Goal: Navigation & Orientation: Find specific page/section

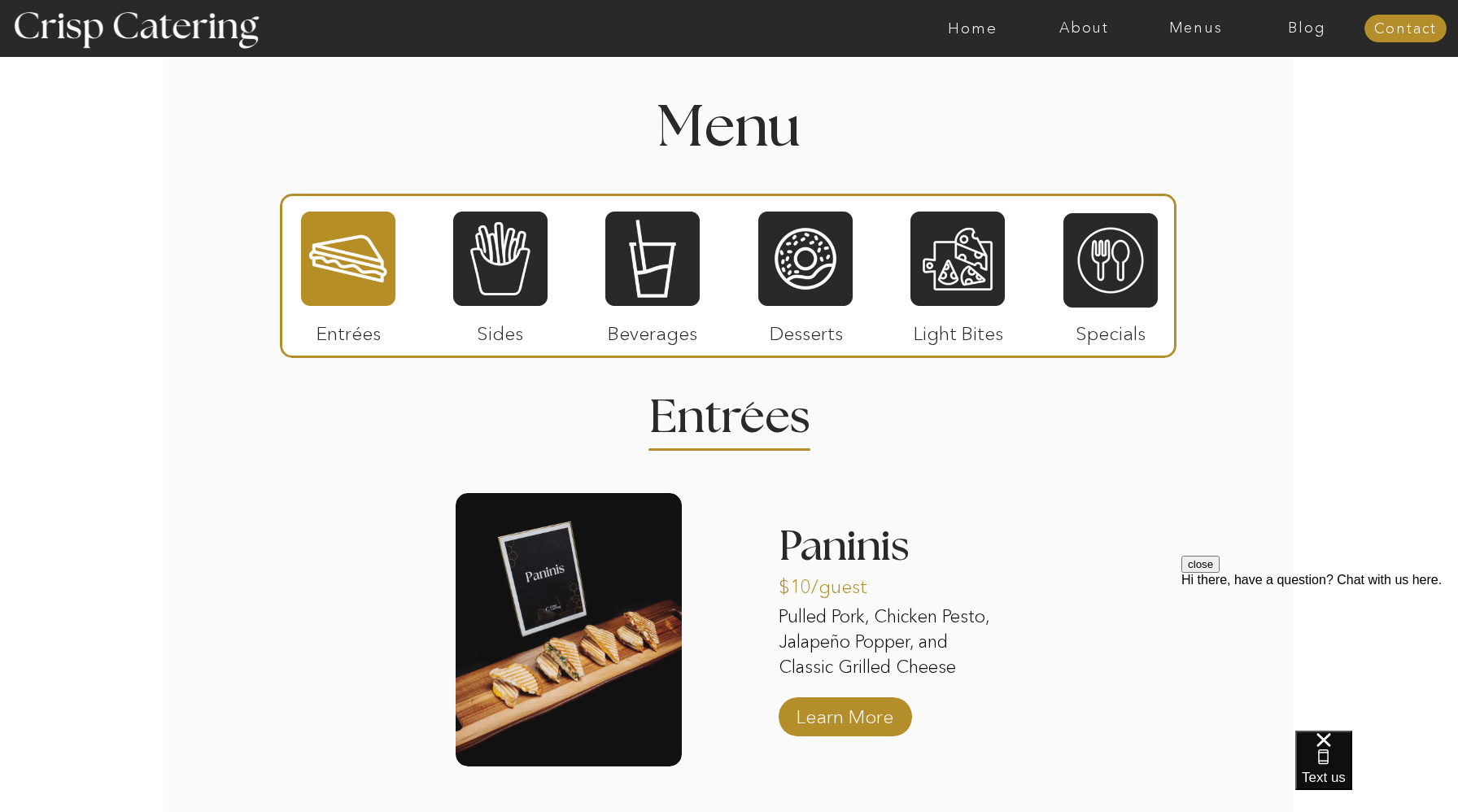
scroll to position [1853, 0]
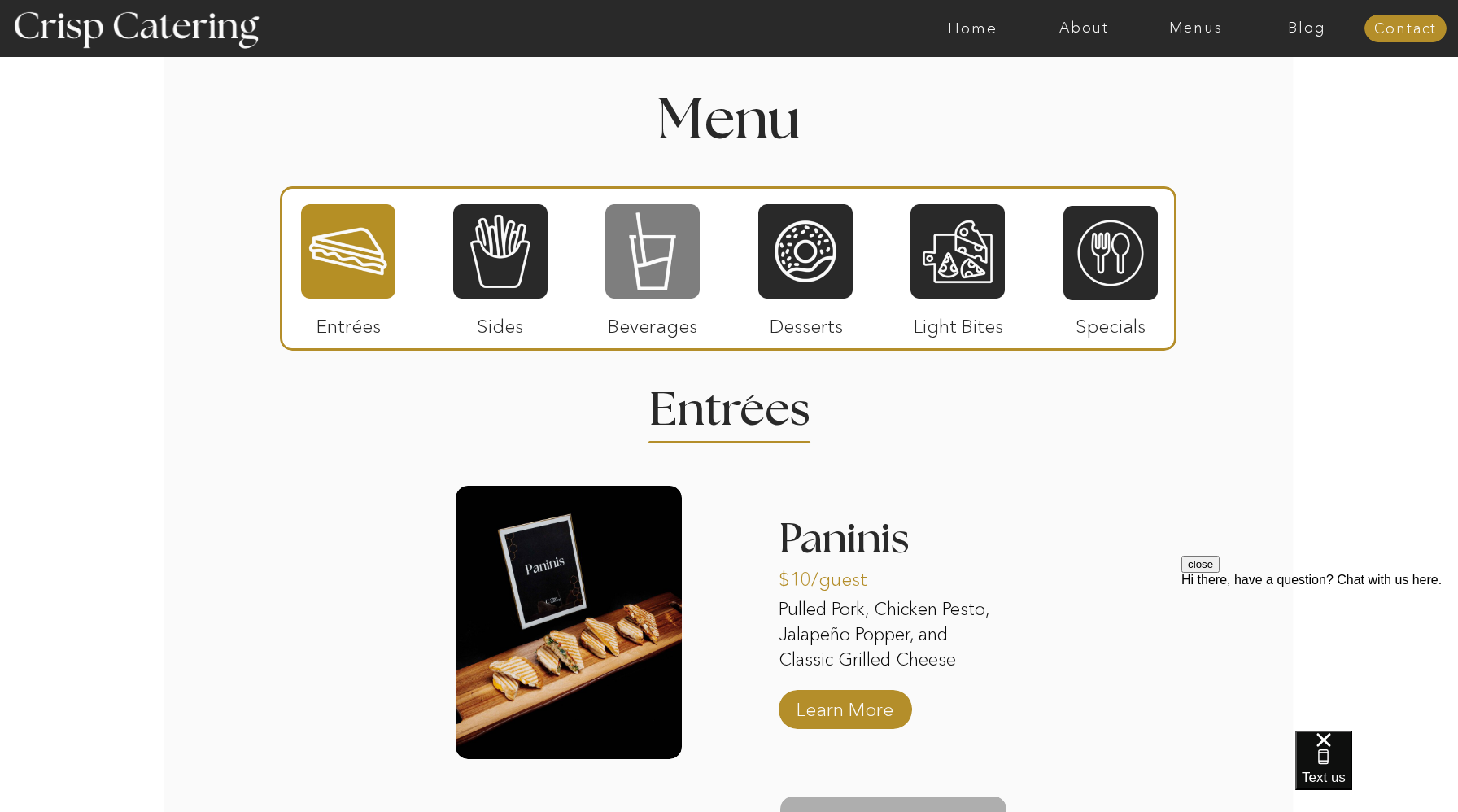
click at [642, 257] on div at bounding box center [652, 251] width 94 height 97
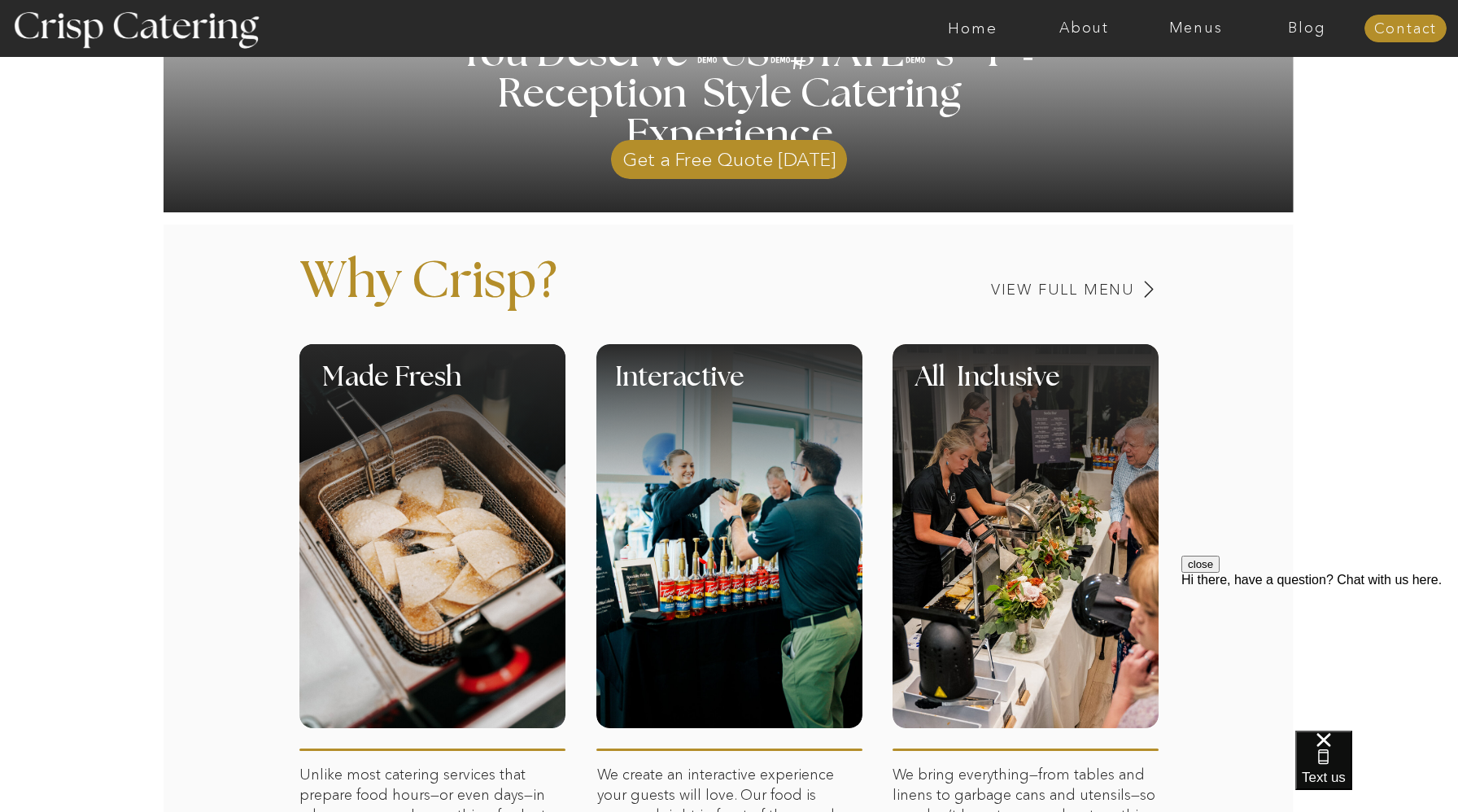
scroll to position [459, 0]
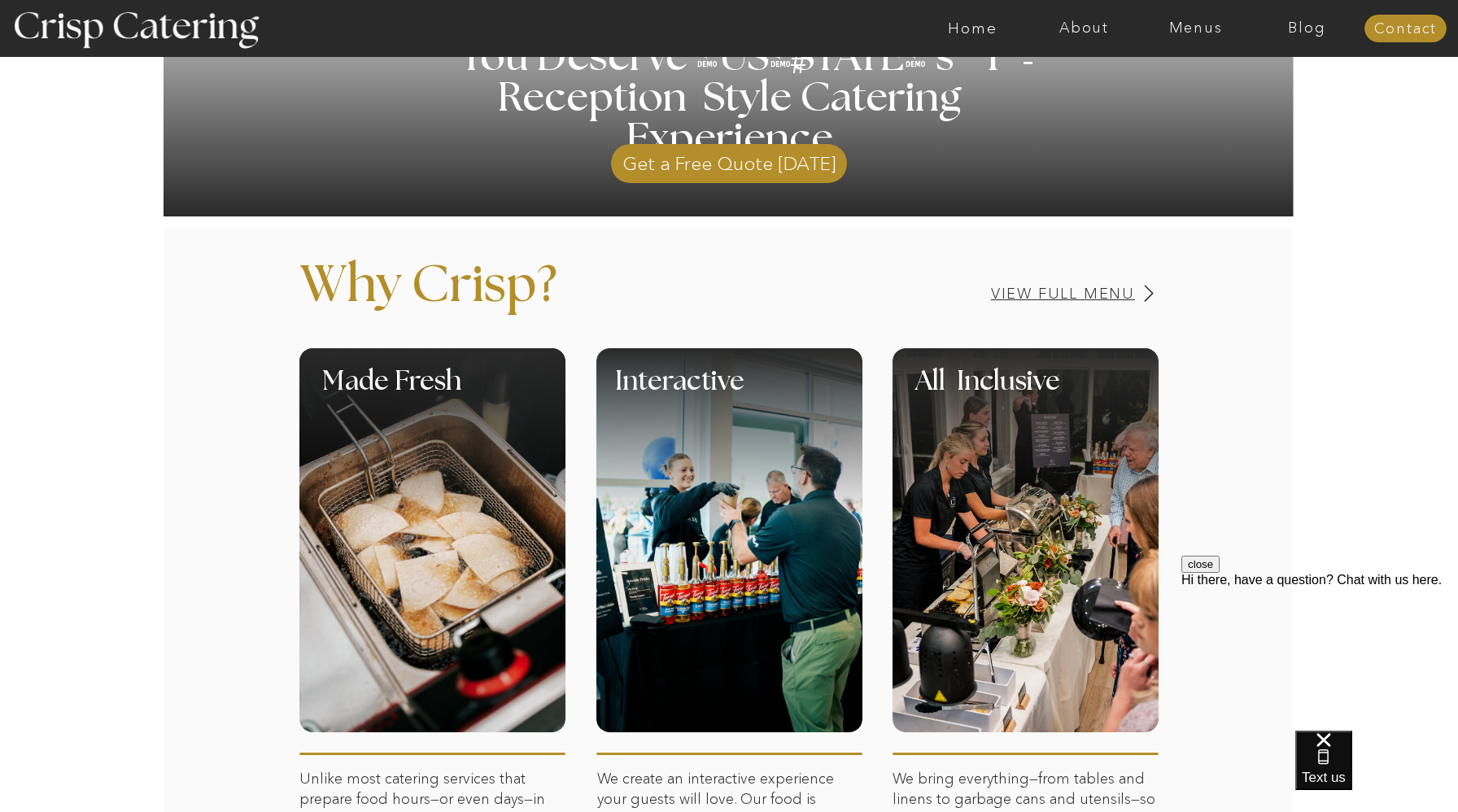
click at [1050, 299] on h3 "View Full Menu" at bounding box center [1006, 294] width 258 height 15
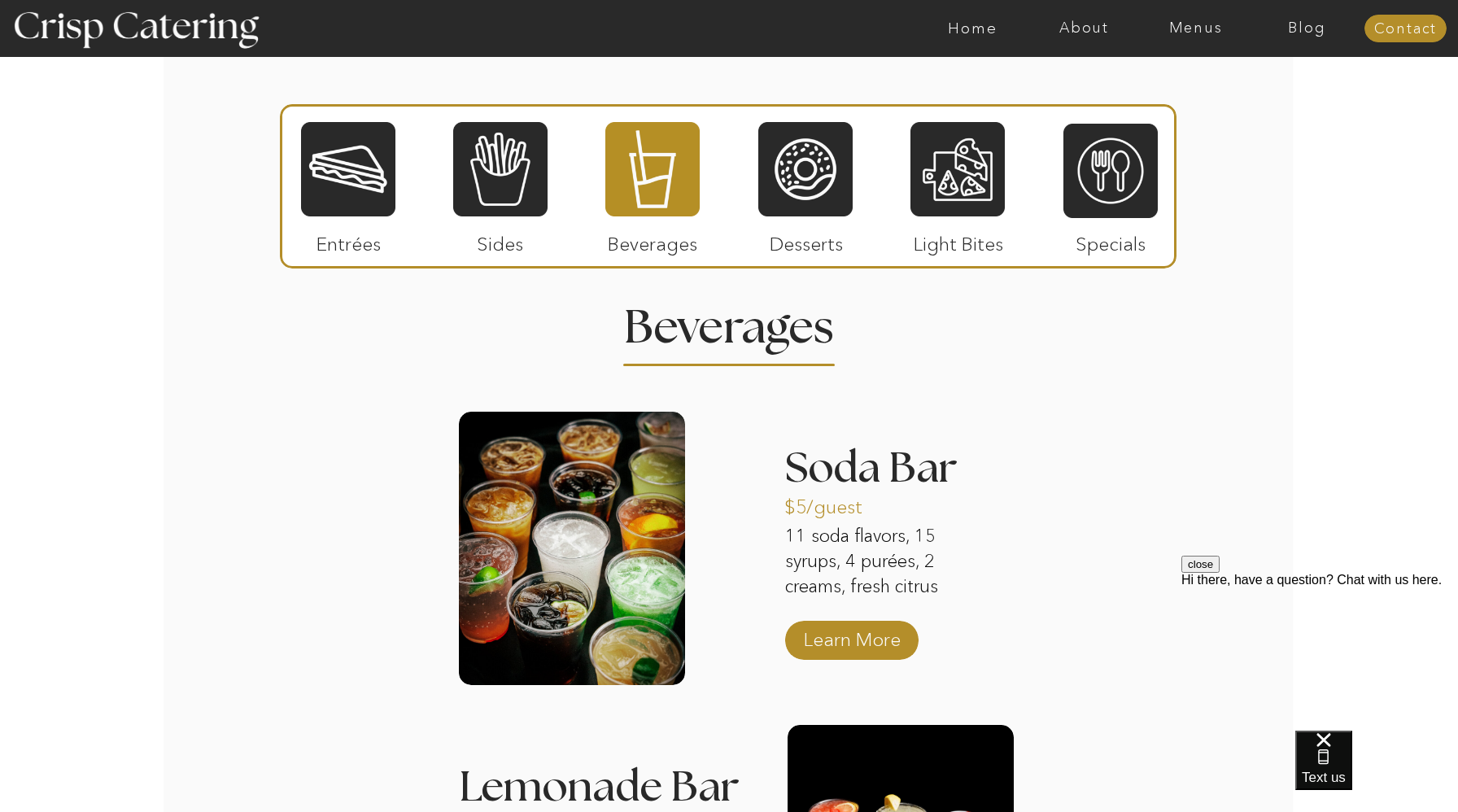
scroll to position [1961, 0]
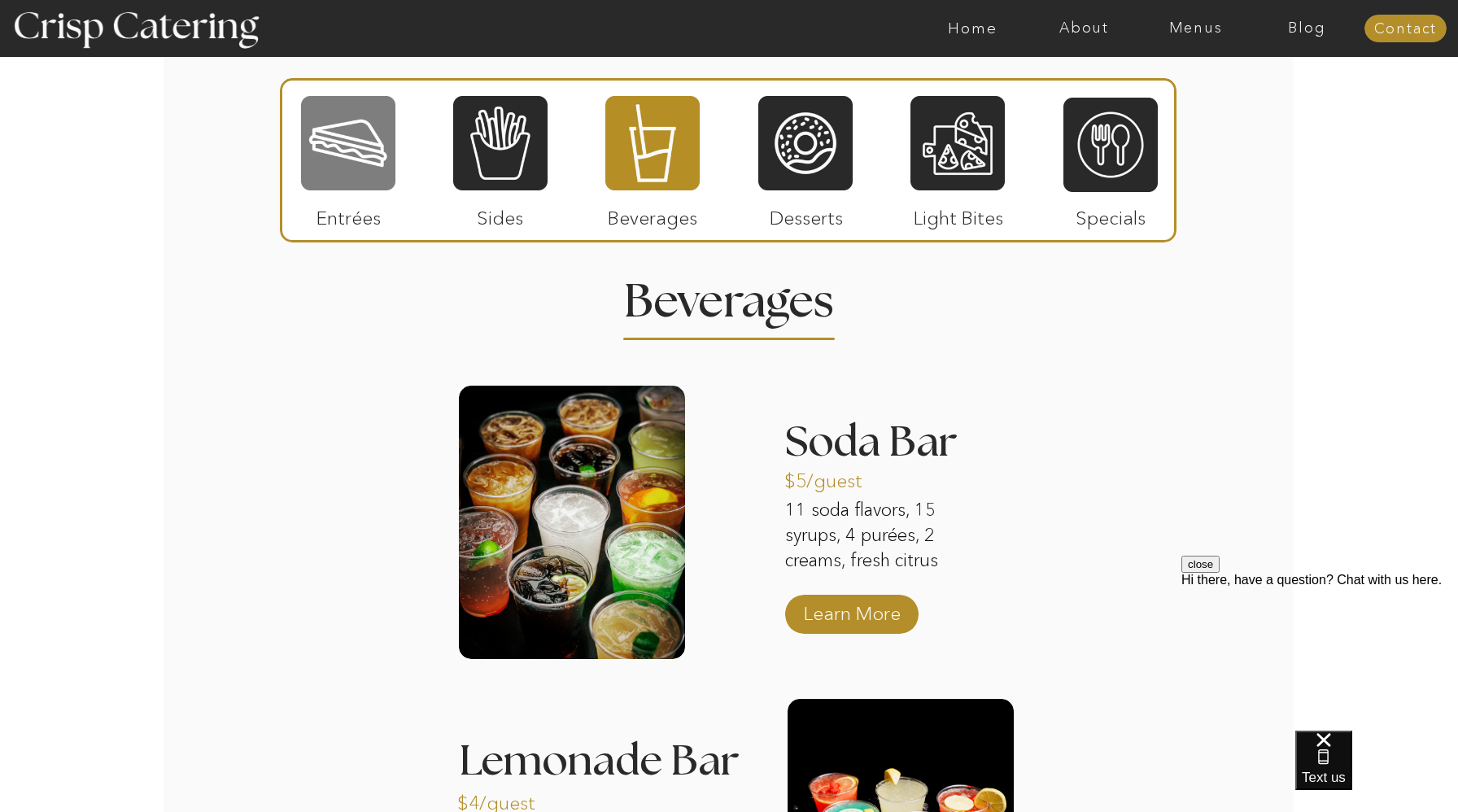
click at [365, 132] on div at bounding box center [347, 142] width 94 height 97
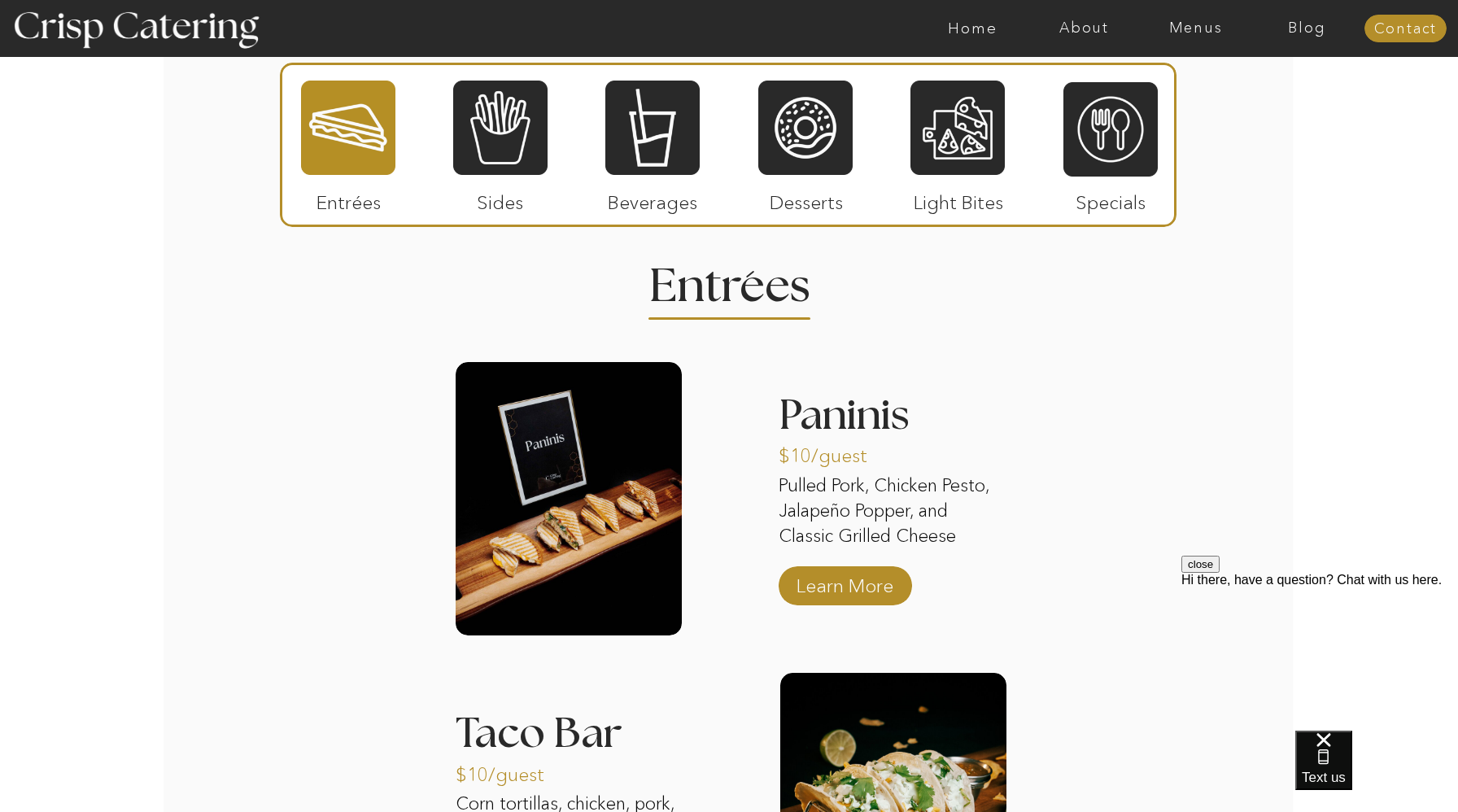
scroll to position [1969, 0]
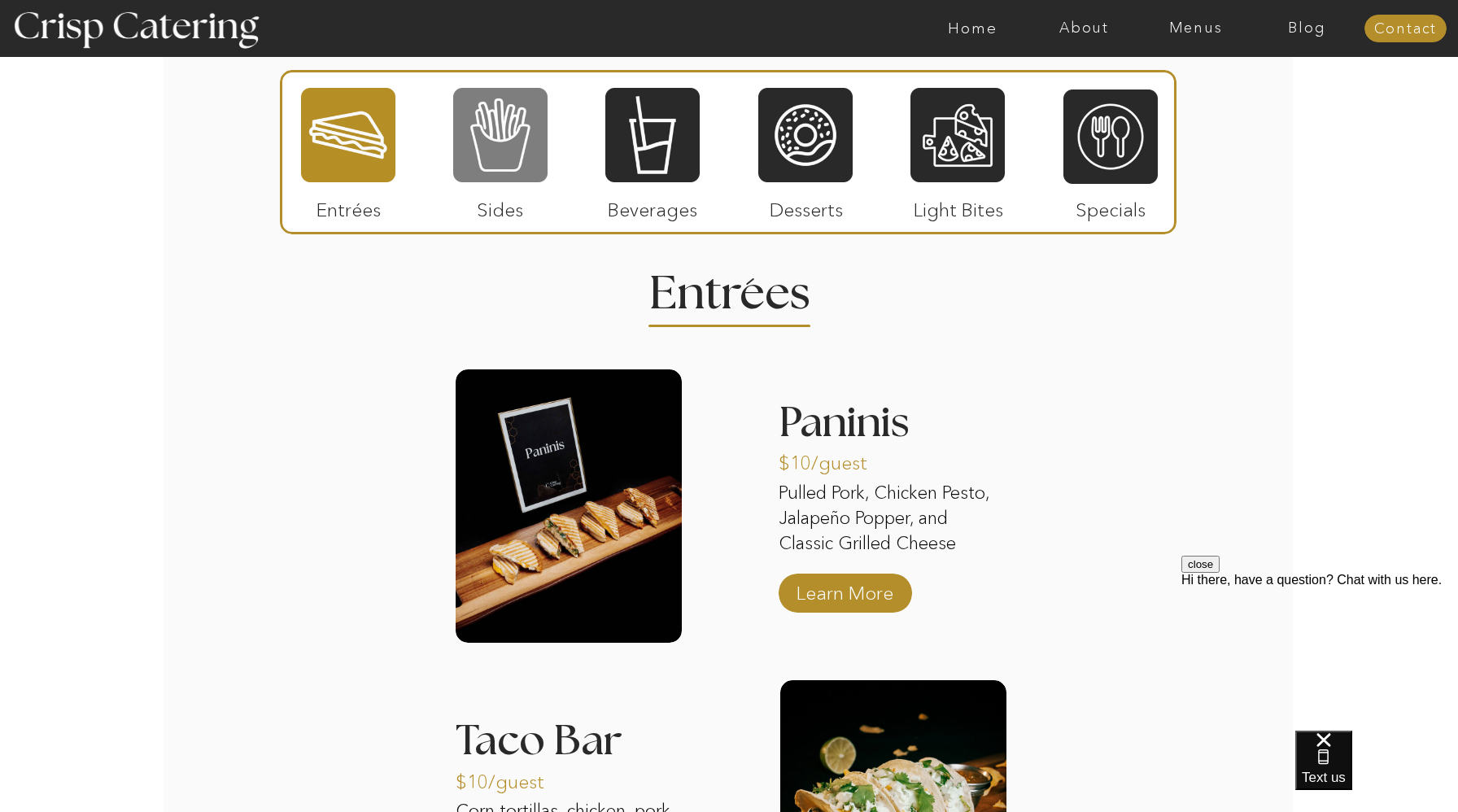
click at [491, 141] on div at bounding box center [500, 135] width 94 height 97
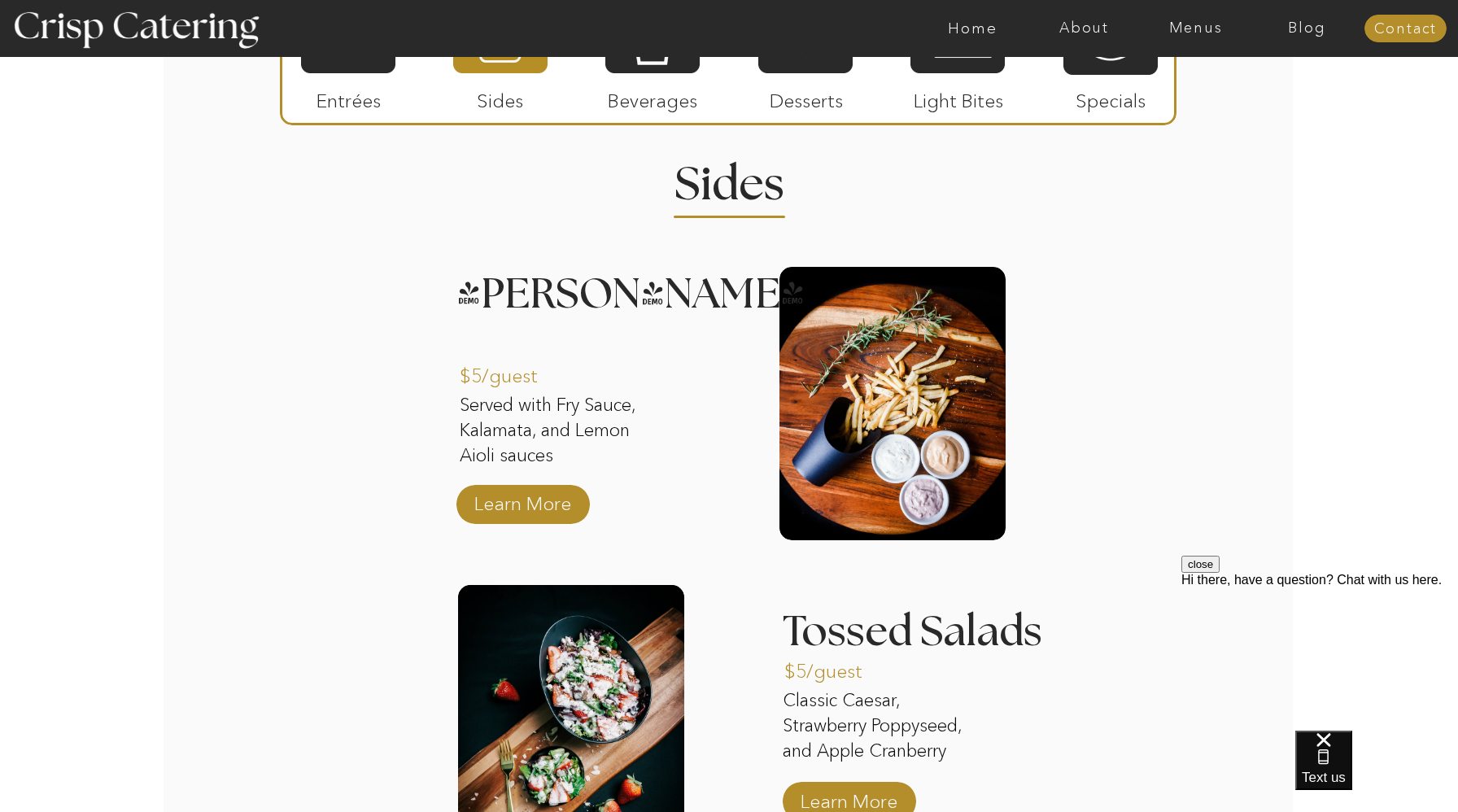
scroll to position [1958, 0]
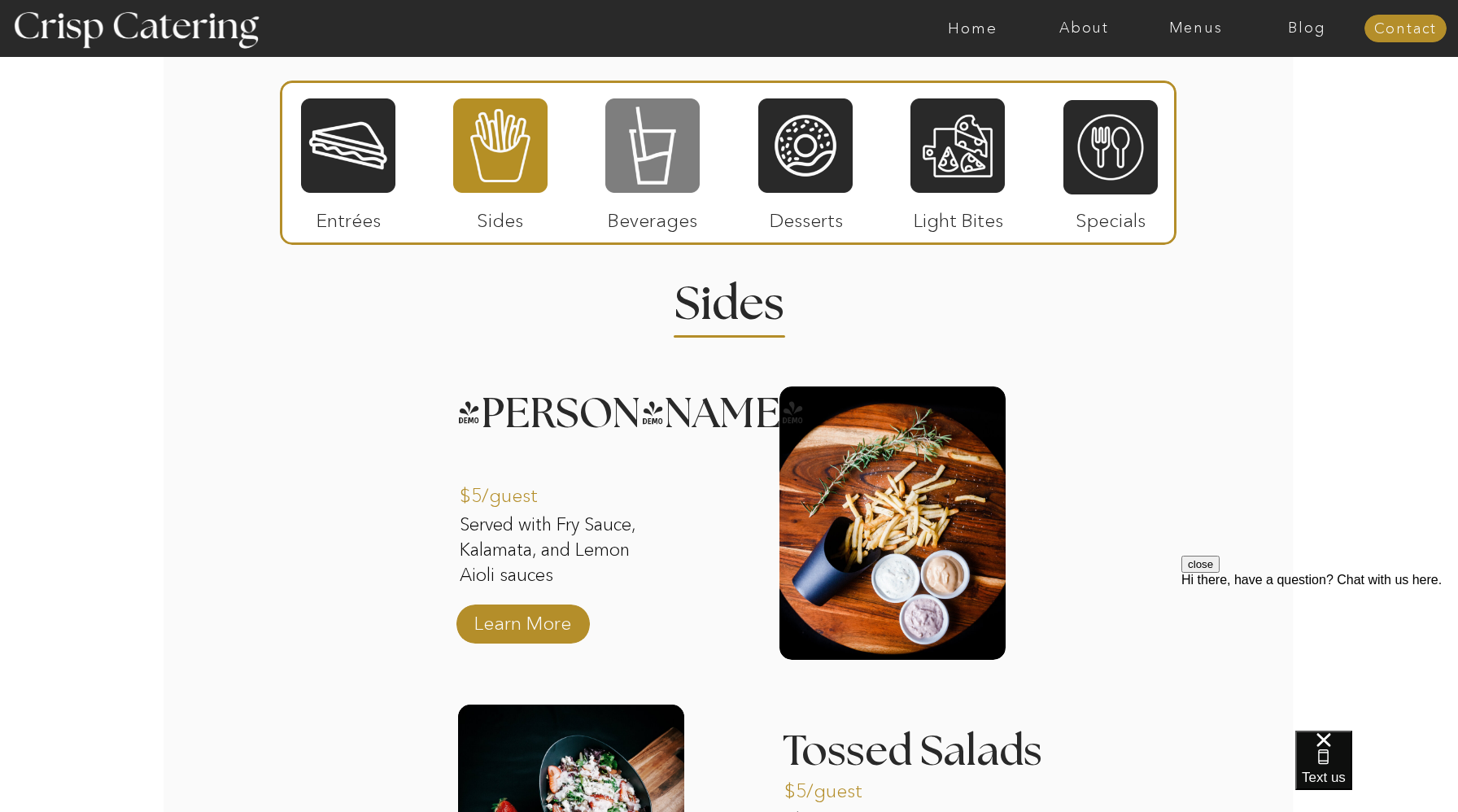
click at [651, 138] on div at bounding box center [652, 145] width 94 height 97
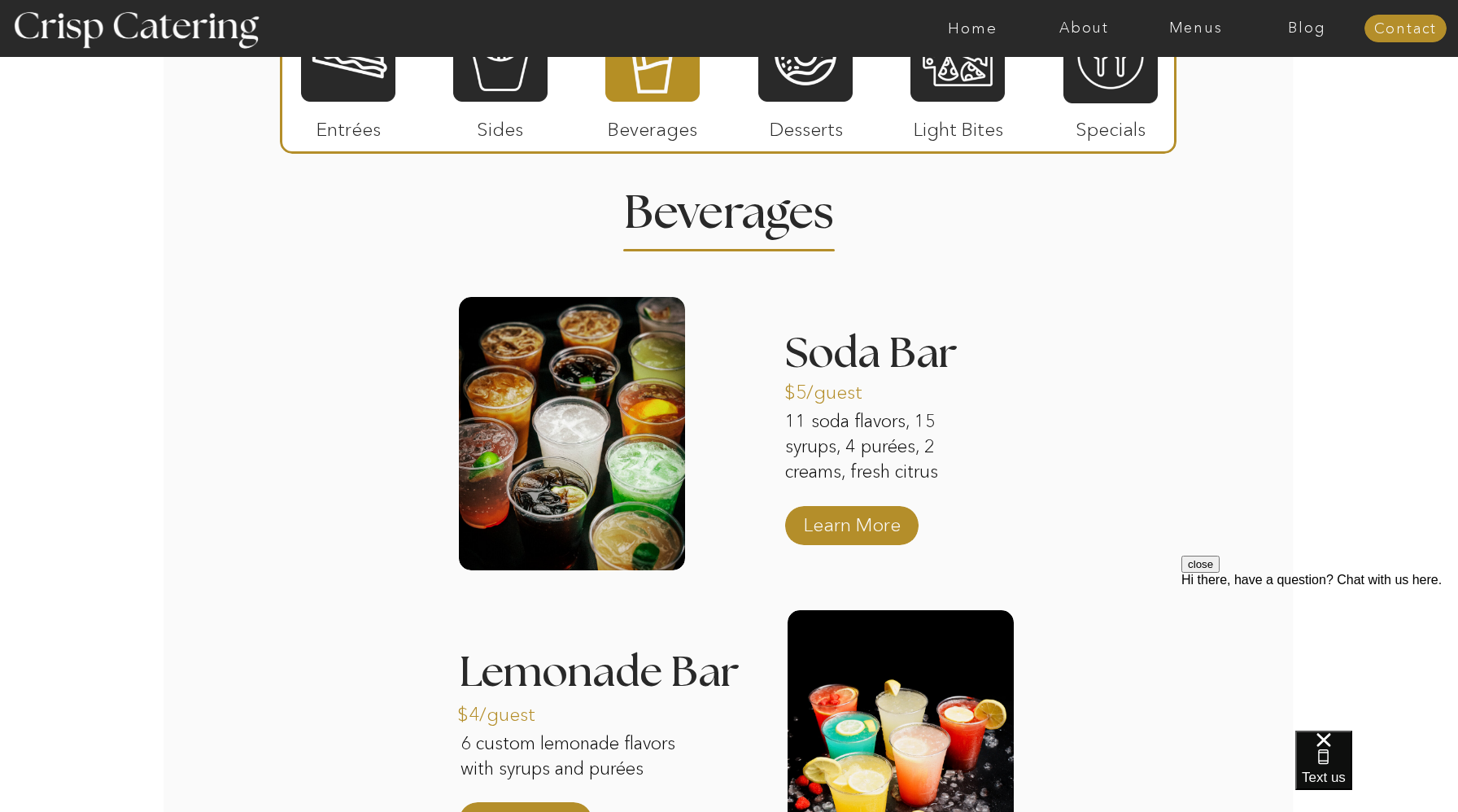
scroll to position [2063, 0]
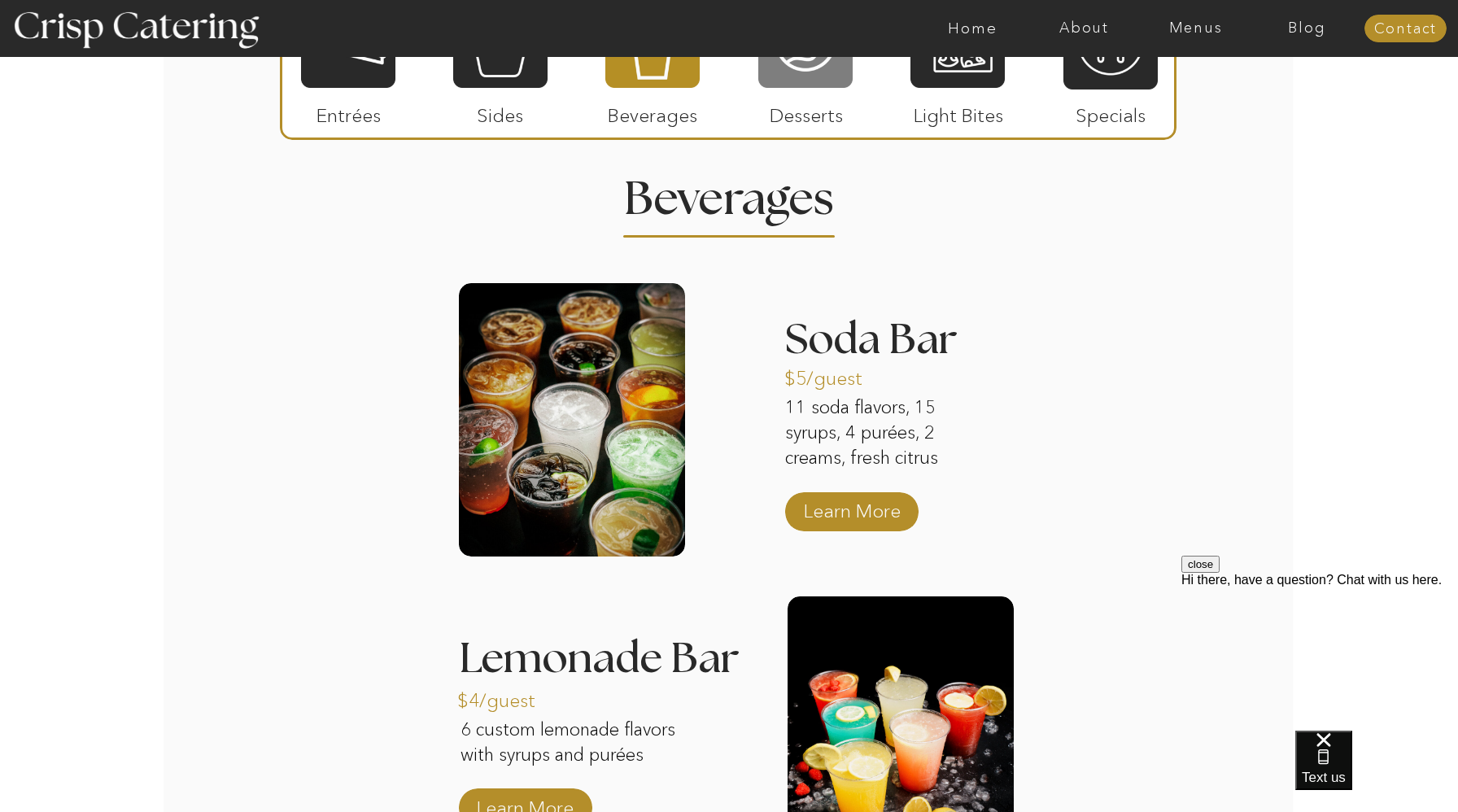
click at [808, 83] on div at bounding box center [805, 40] width 94 height 97
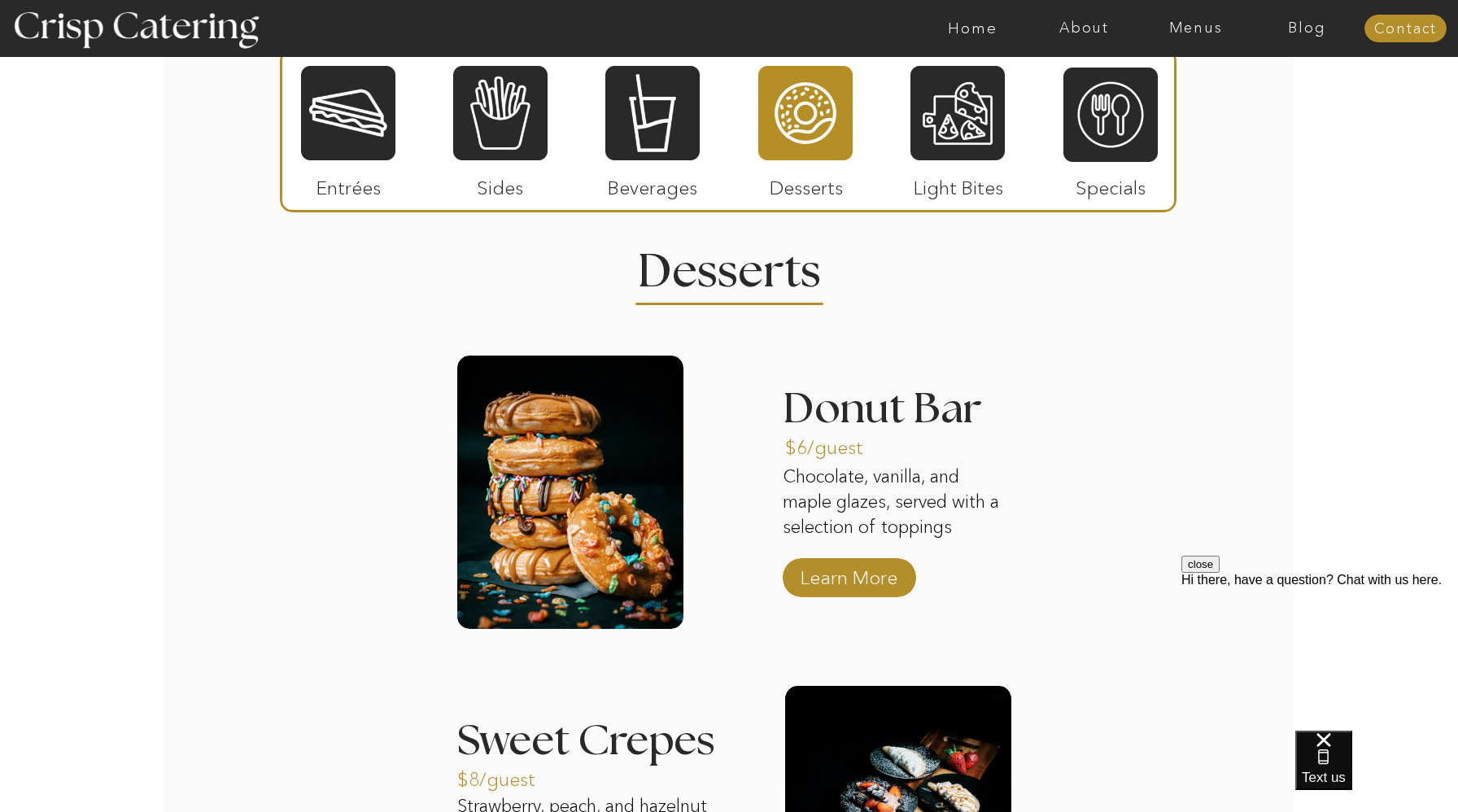
scroll to position [1991, 0]
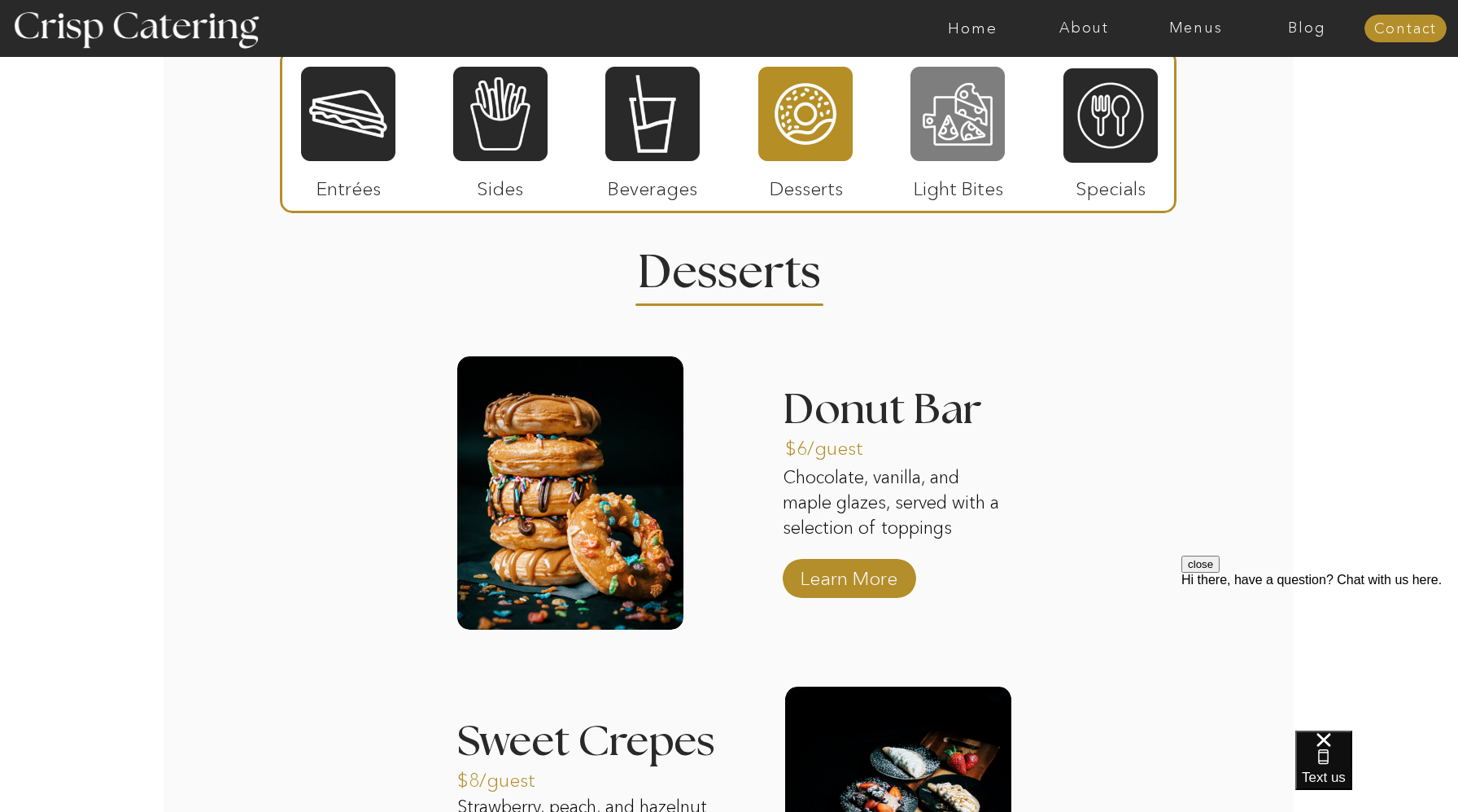
click at [971, 160] on div at bounding box center [957, 113] width 94 height 97
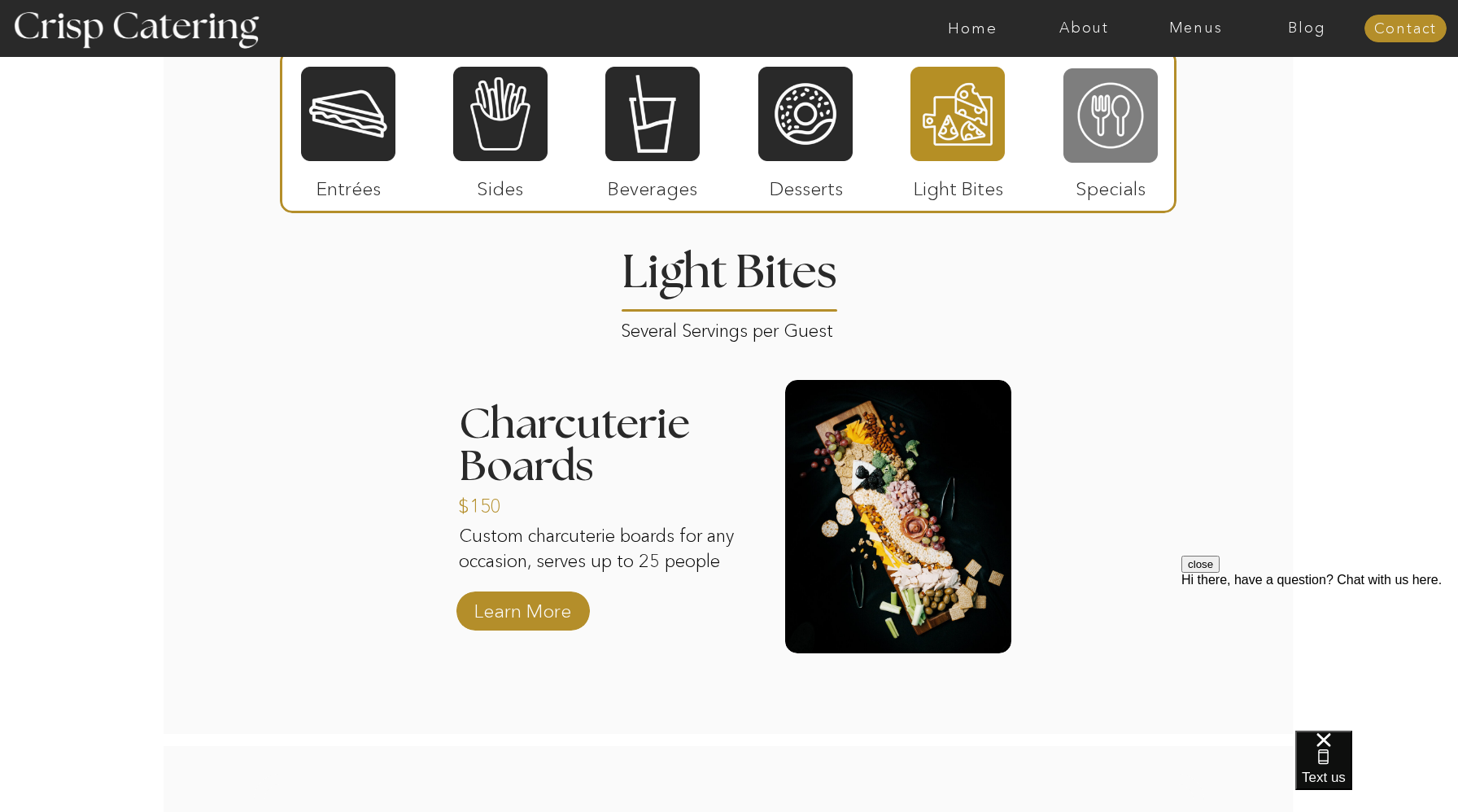
click at [1084, 155] on div at bounding box center [1111, 115] width 94 height 97
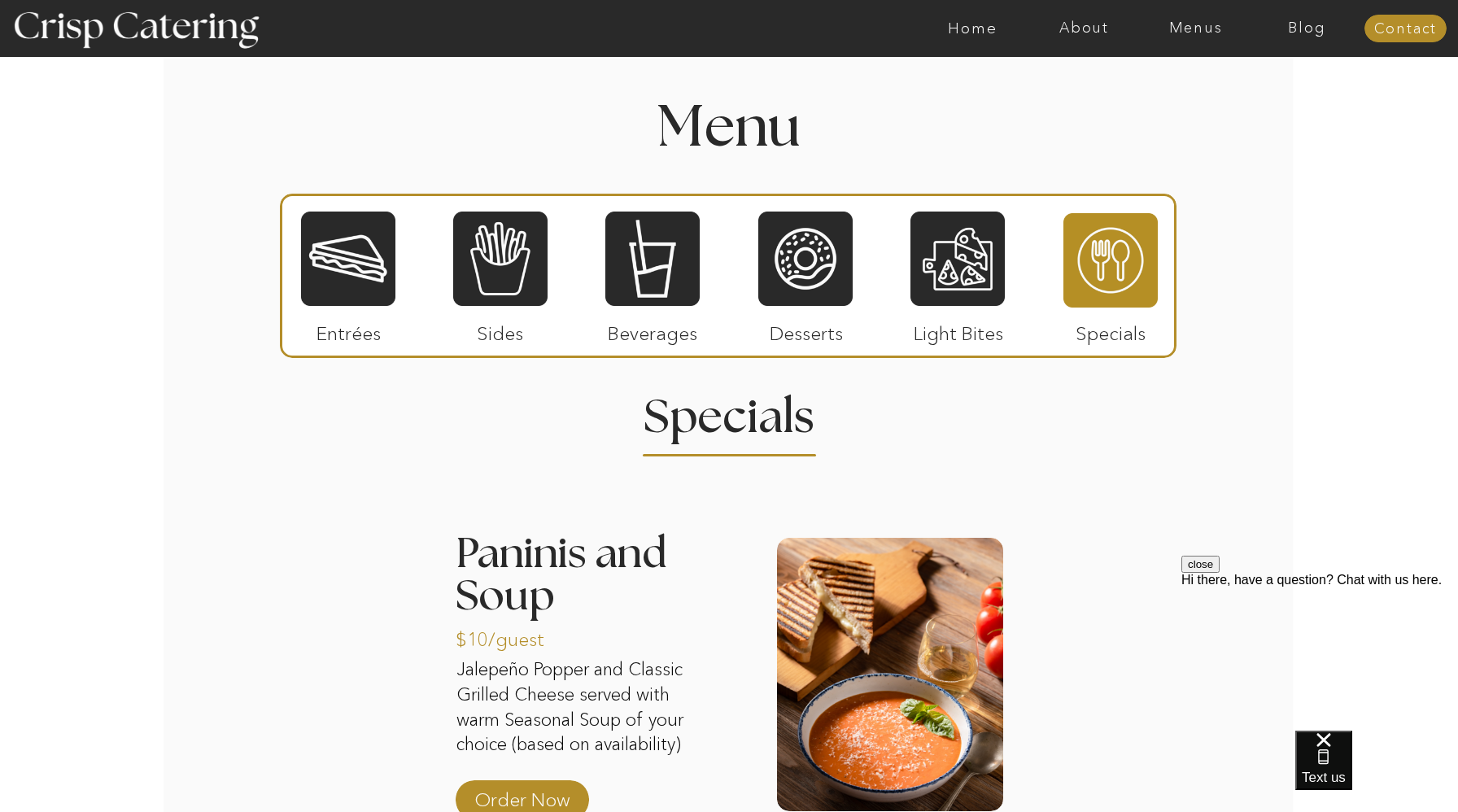
scroll to position [1806, 0]
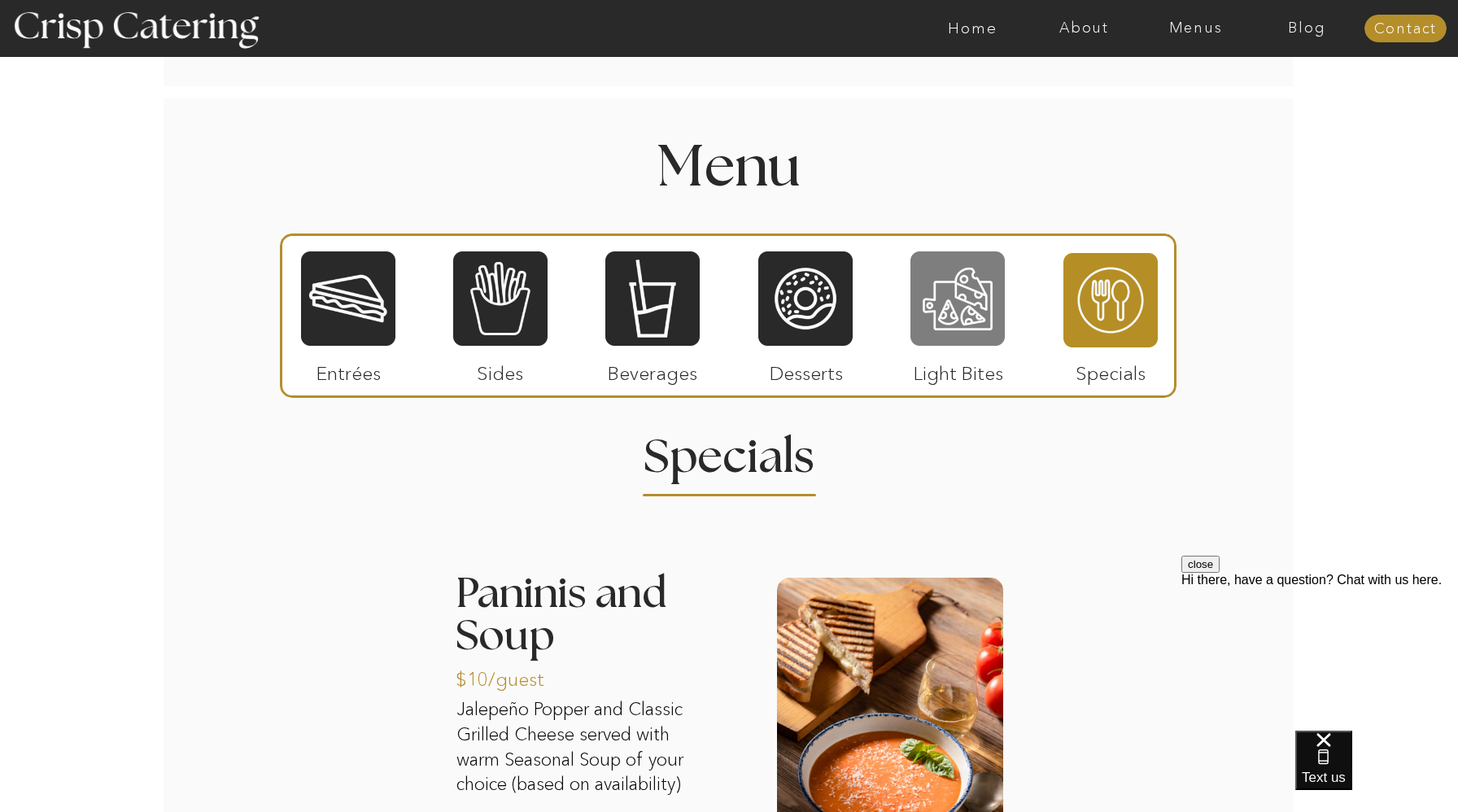
click at [929, 290] on div at bounding box center [957, 298] width 94 height 97
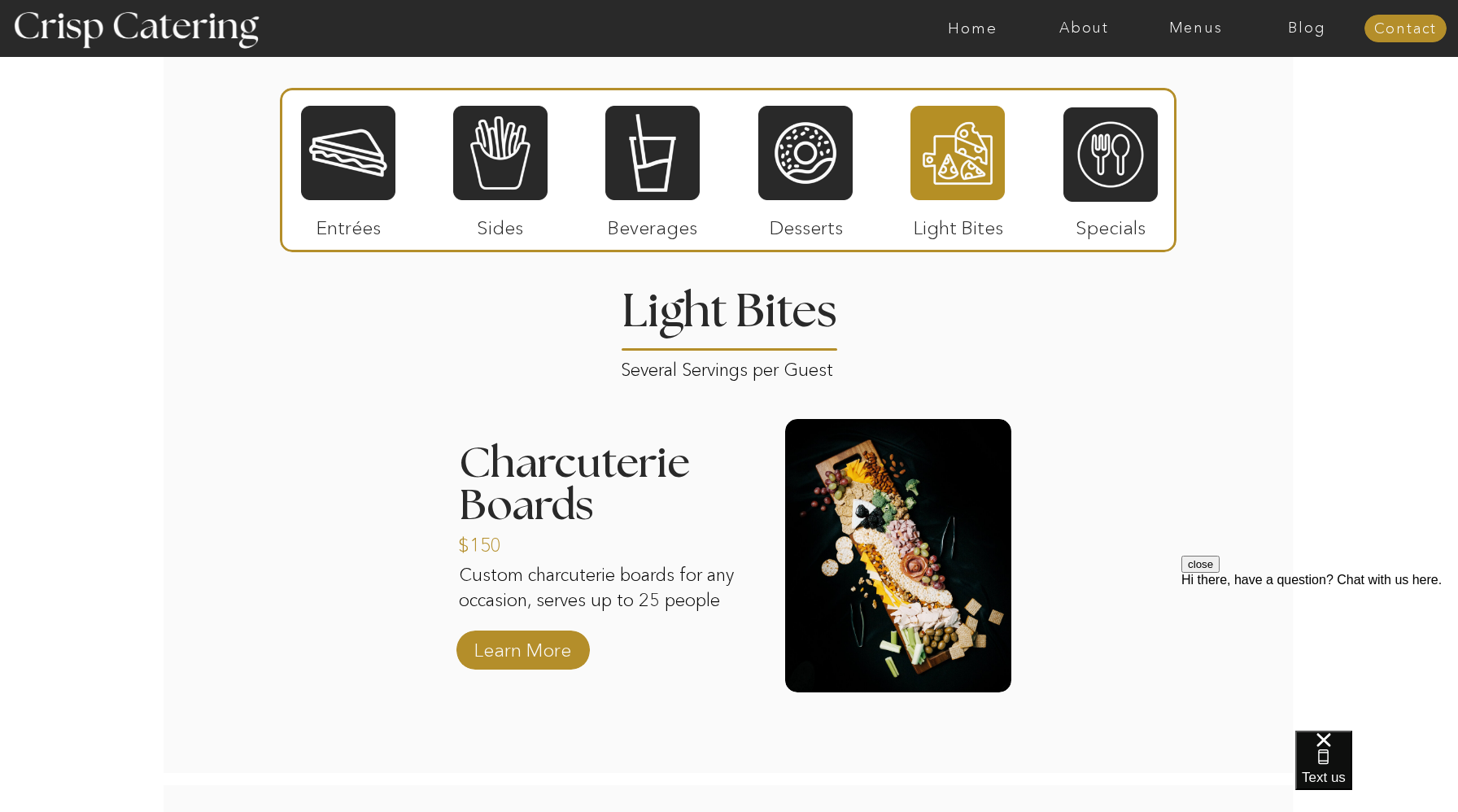
scroll to position [1947, 0]
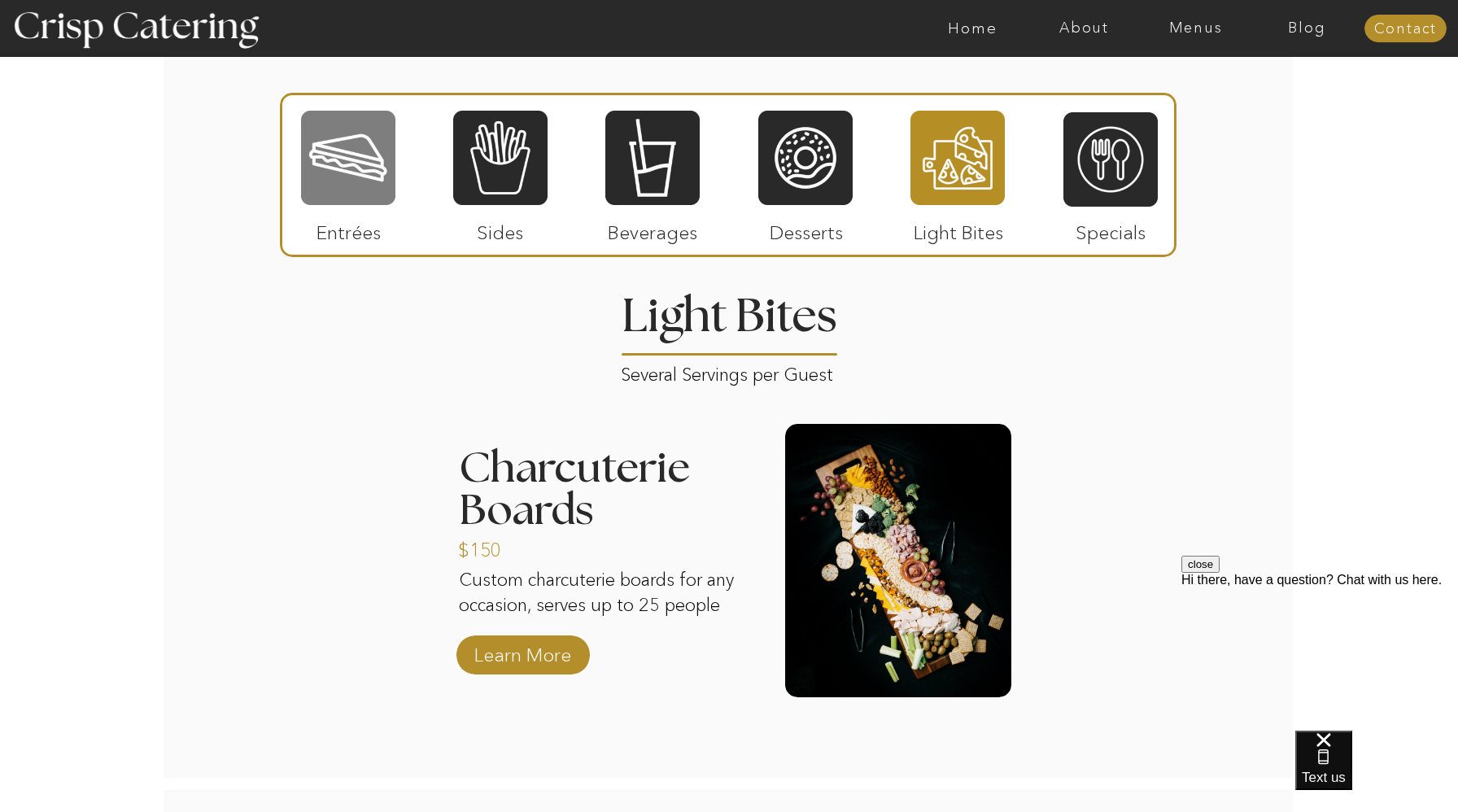
click at [354, 199] on div at bounding box center [347, 157] width 94 height 97
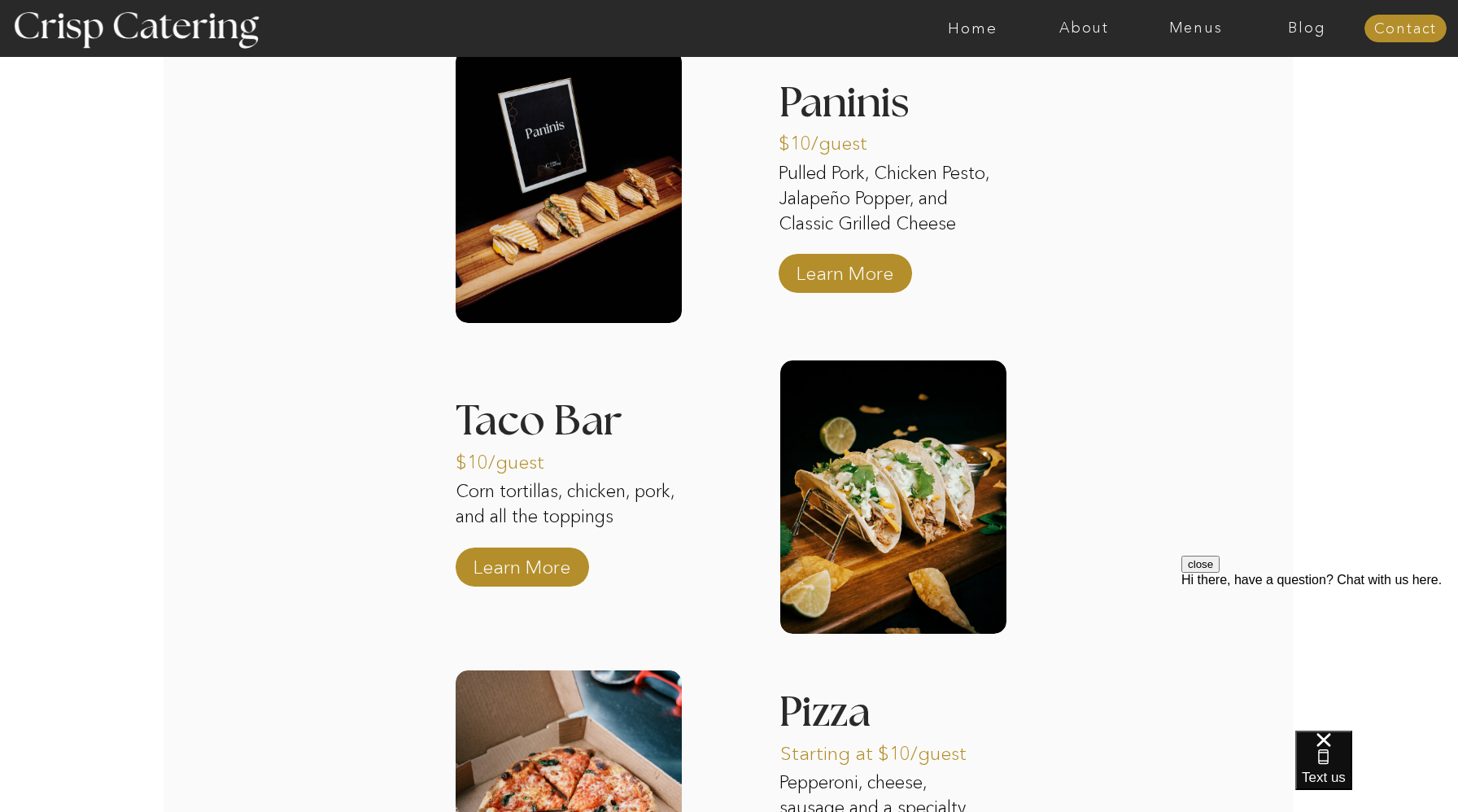
scroll to position [2262, 0]
